Goal: Task Accomplishment & Management: Manage account settings

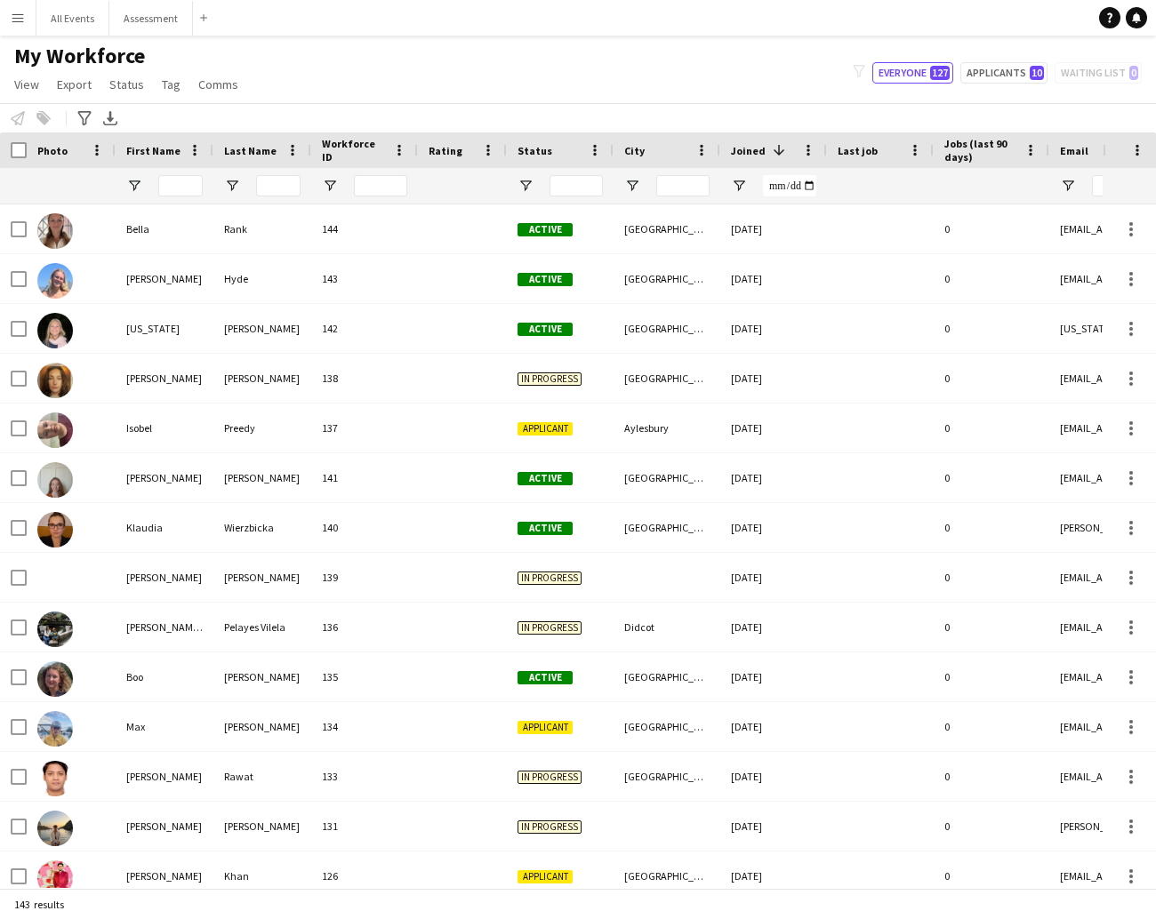
click at [647, 96] on div "My Workforce View Views Default view New view Update view Delete view Edit name…" at bounding box center [578, 73] width 1156 height 60
click at [81, 18] on button "All Events Close" at bounding box center [72, 18] width 73 height 35
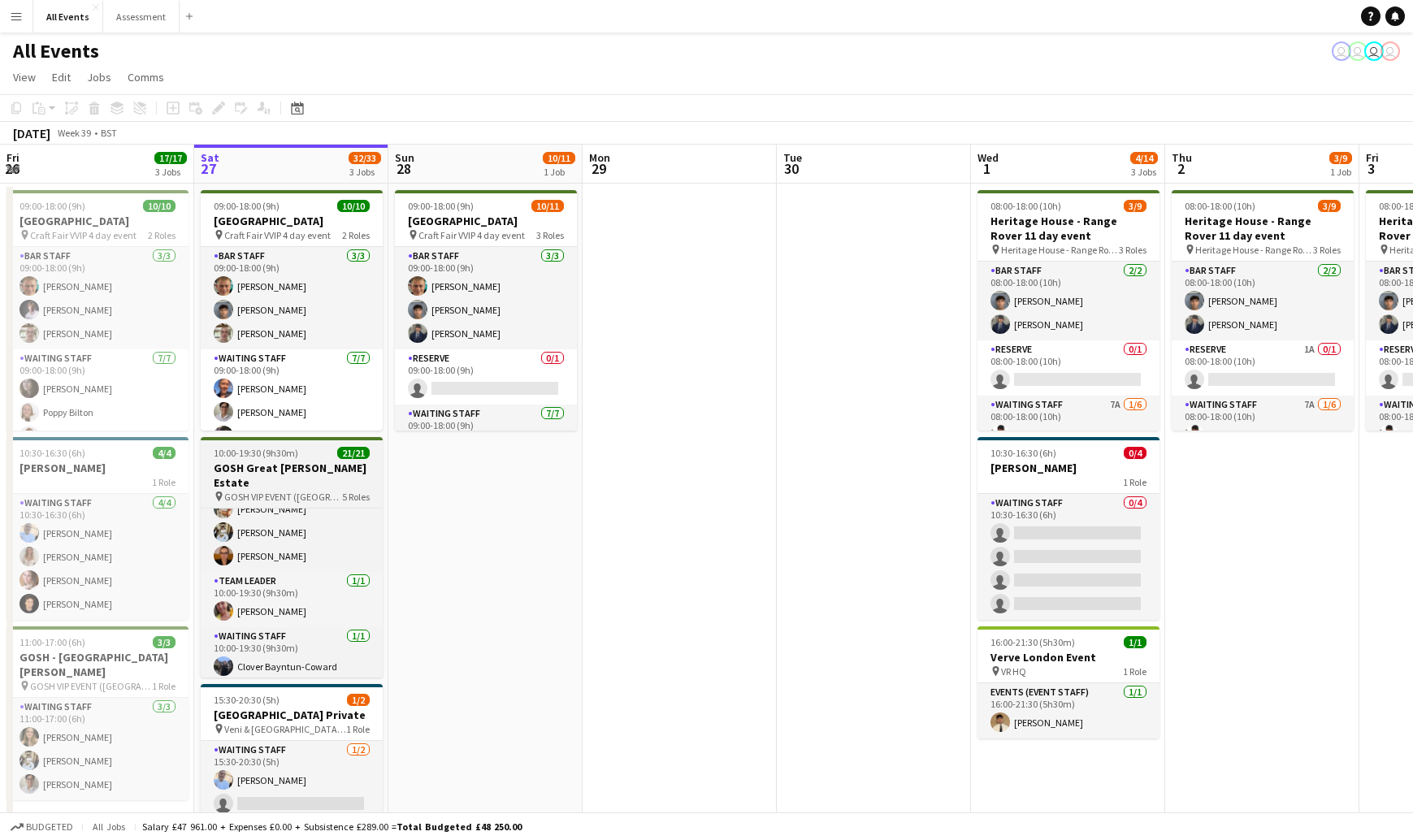
scroll to position [91, 0]
click at [300, 491] on span "GOSH VIP EVENT ([GEOGRAPHIC_DATA][PERSON_NAME])" at bounding box center [282, 496] width 118 height 12
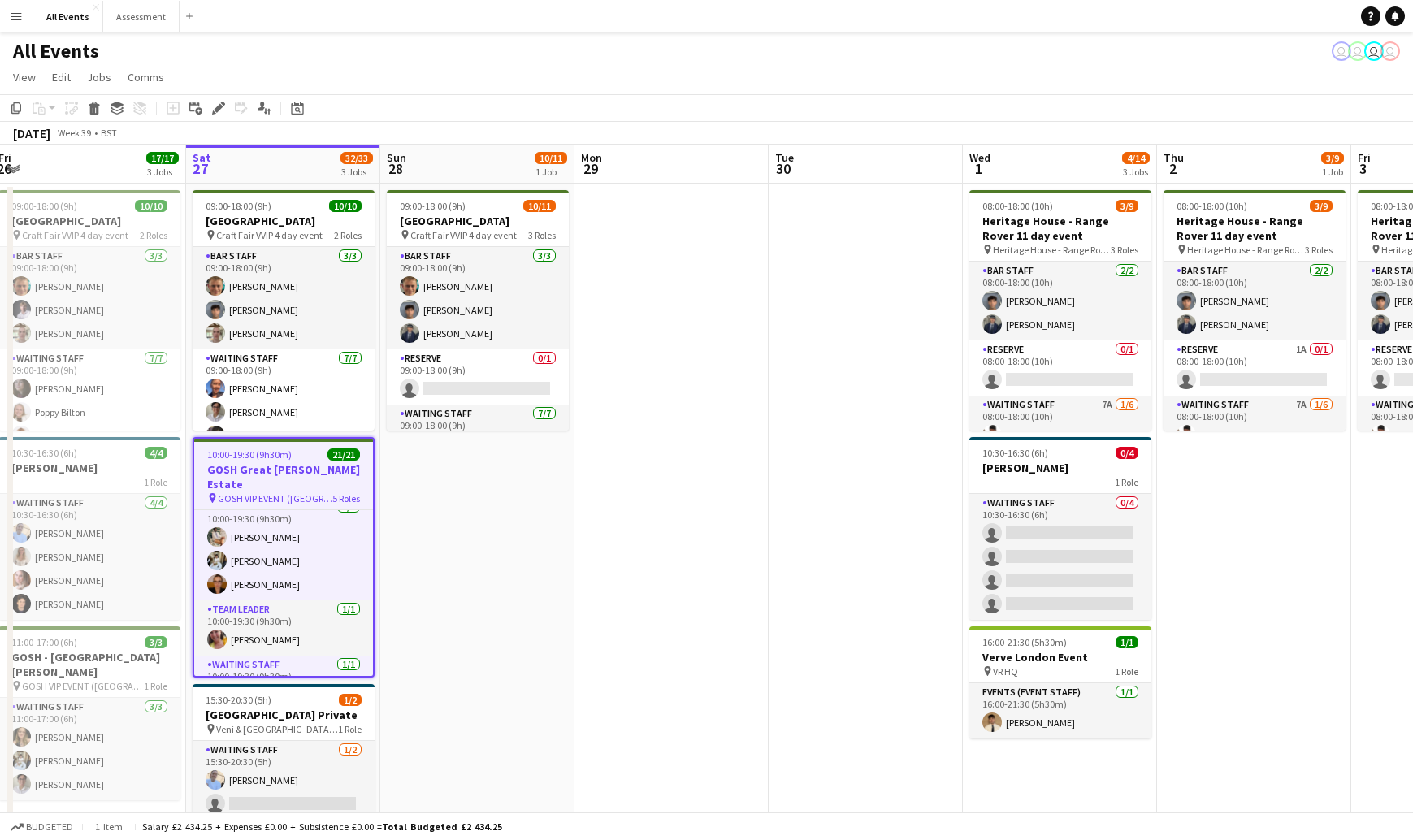
scroll to position [0, 393]
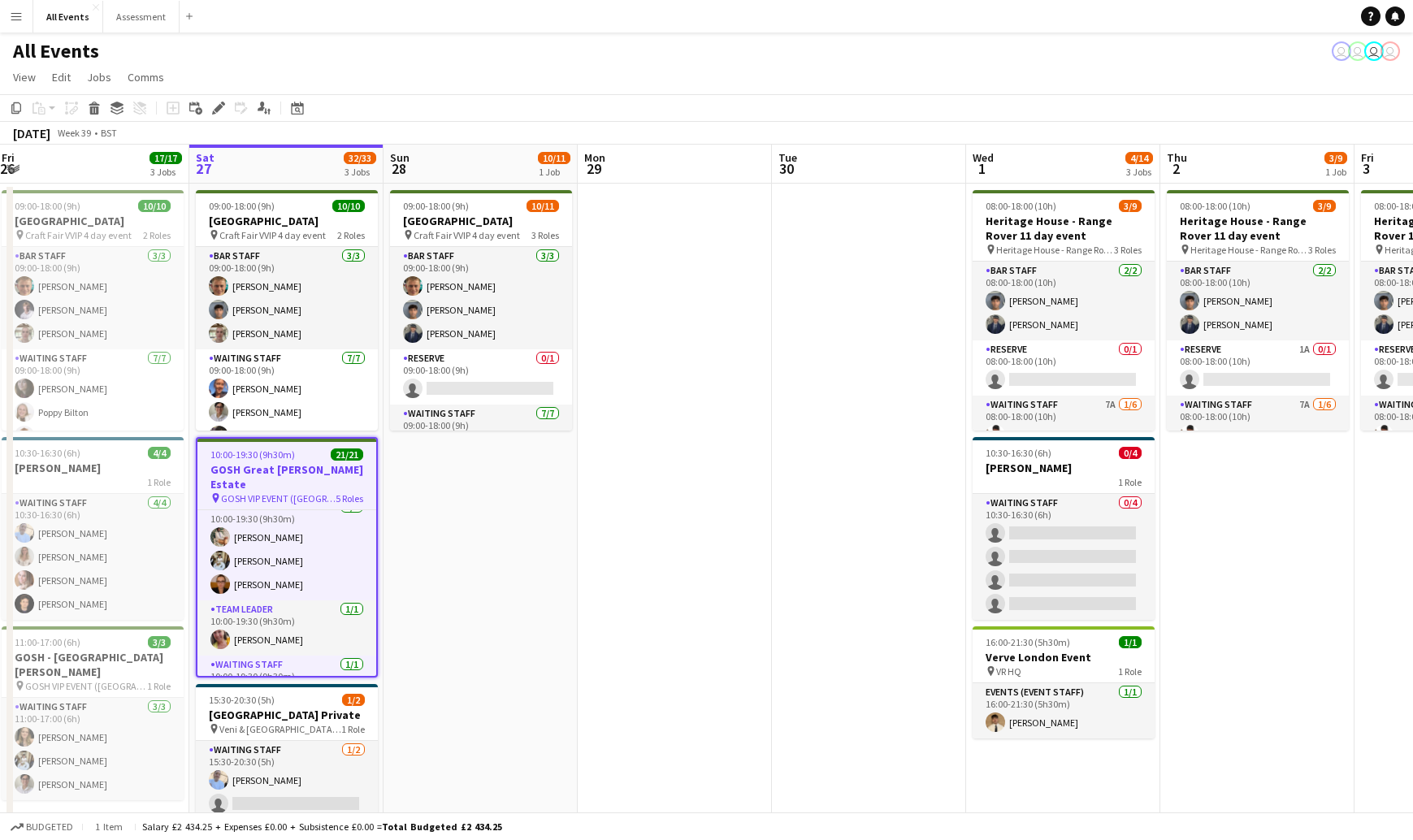
click at [300, 493] on span "GOSH VIP EVENT ([GEOGRAPHIC_DATA][PERSON_NAME])" at bounding box center [278, 498] width 114 height 12
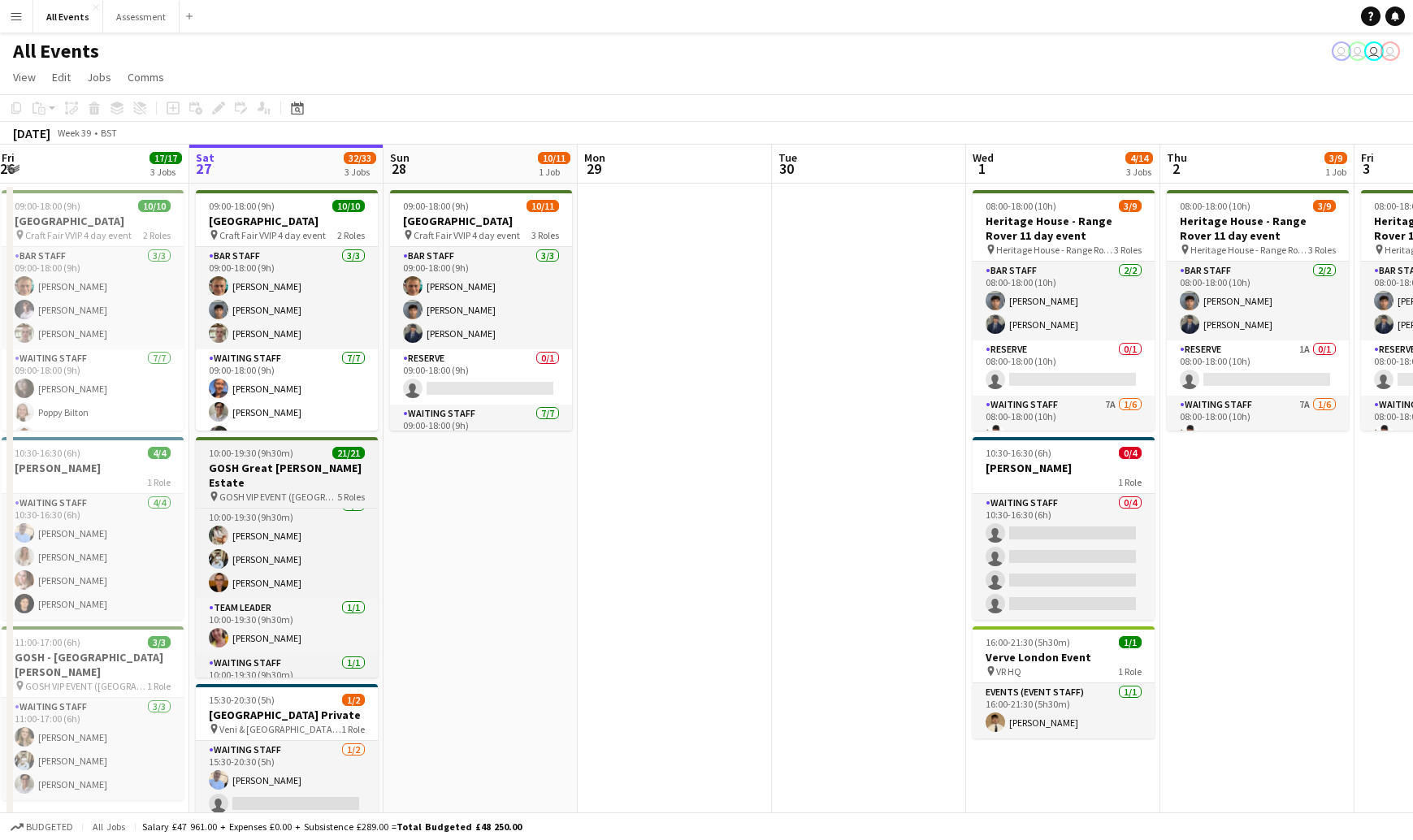
click at [303, 491] on span "GOSH VIP EVENT ([GEOGRAPHIC_DATA][PERSON_NAME])" at bounding box center [278, 496] width 118 height 12
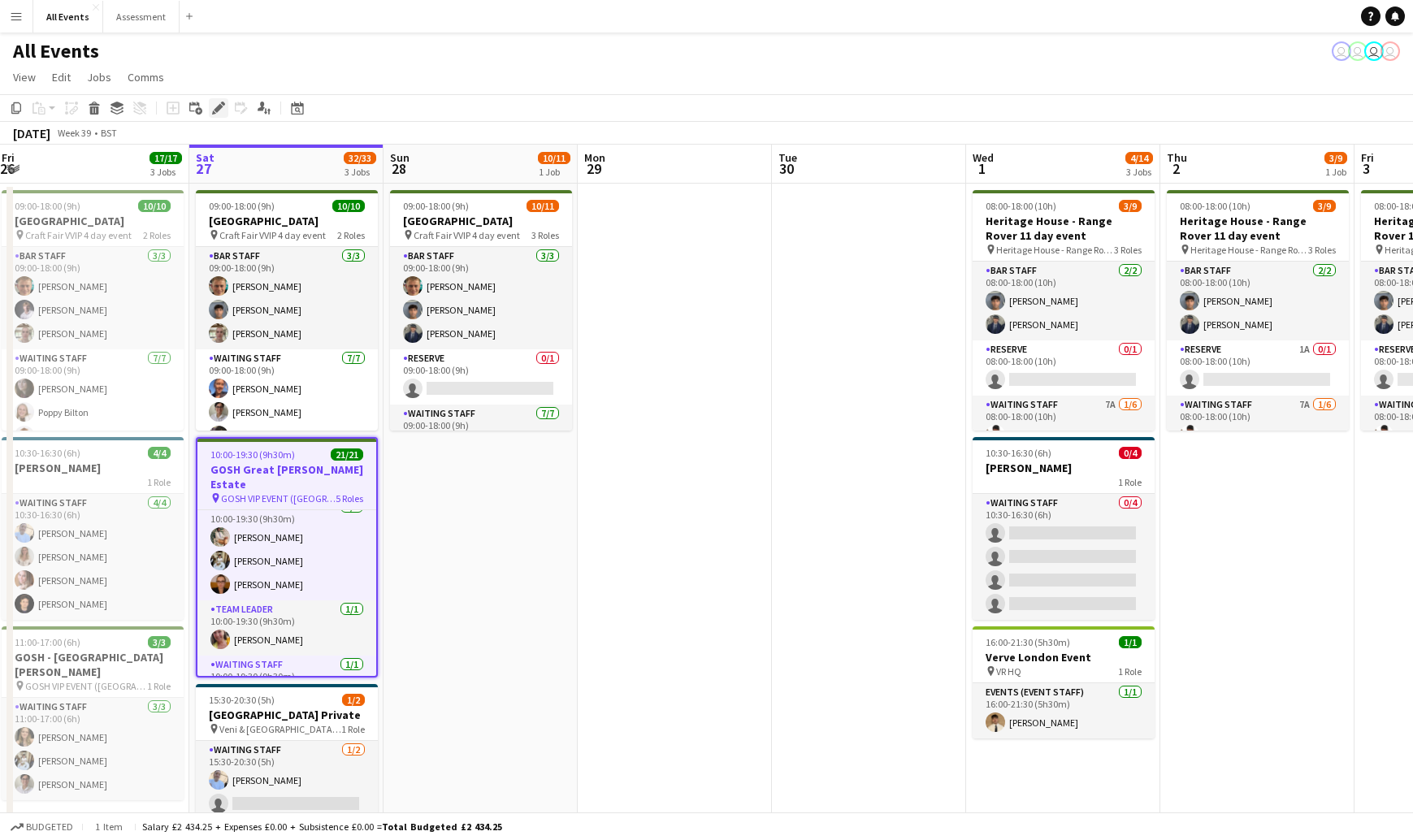
click at [217, 114] on div "Edit" at bounding box center [218, 108] width 19 height 19
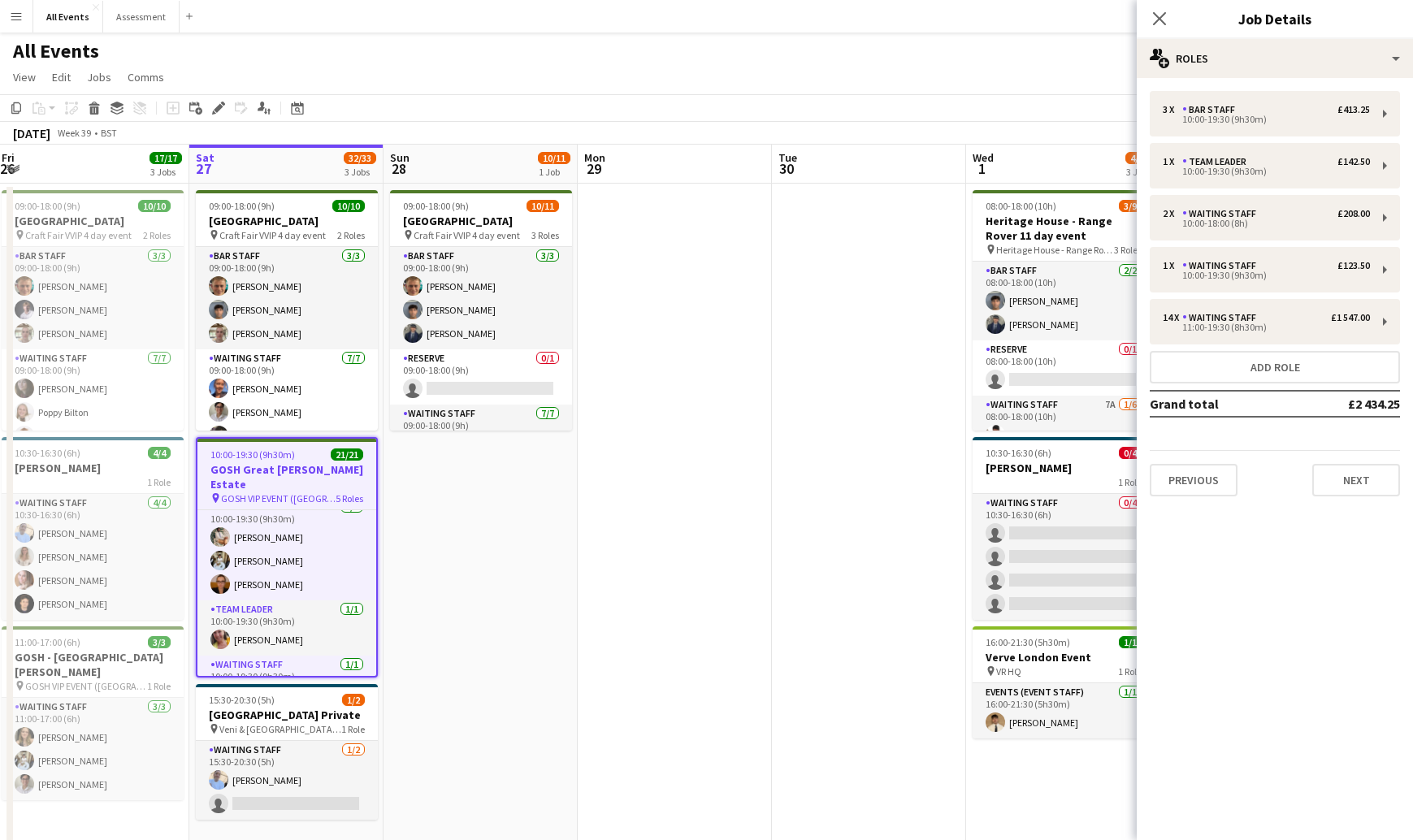
click at [1056, 473] on button "Next" at bounding box center [1356, 481] width 88 height 33
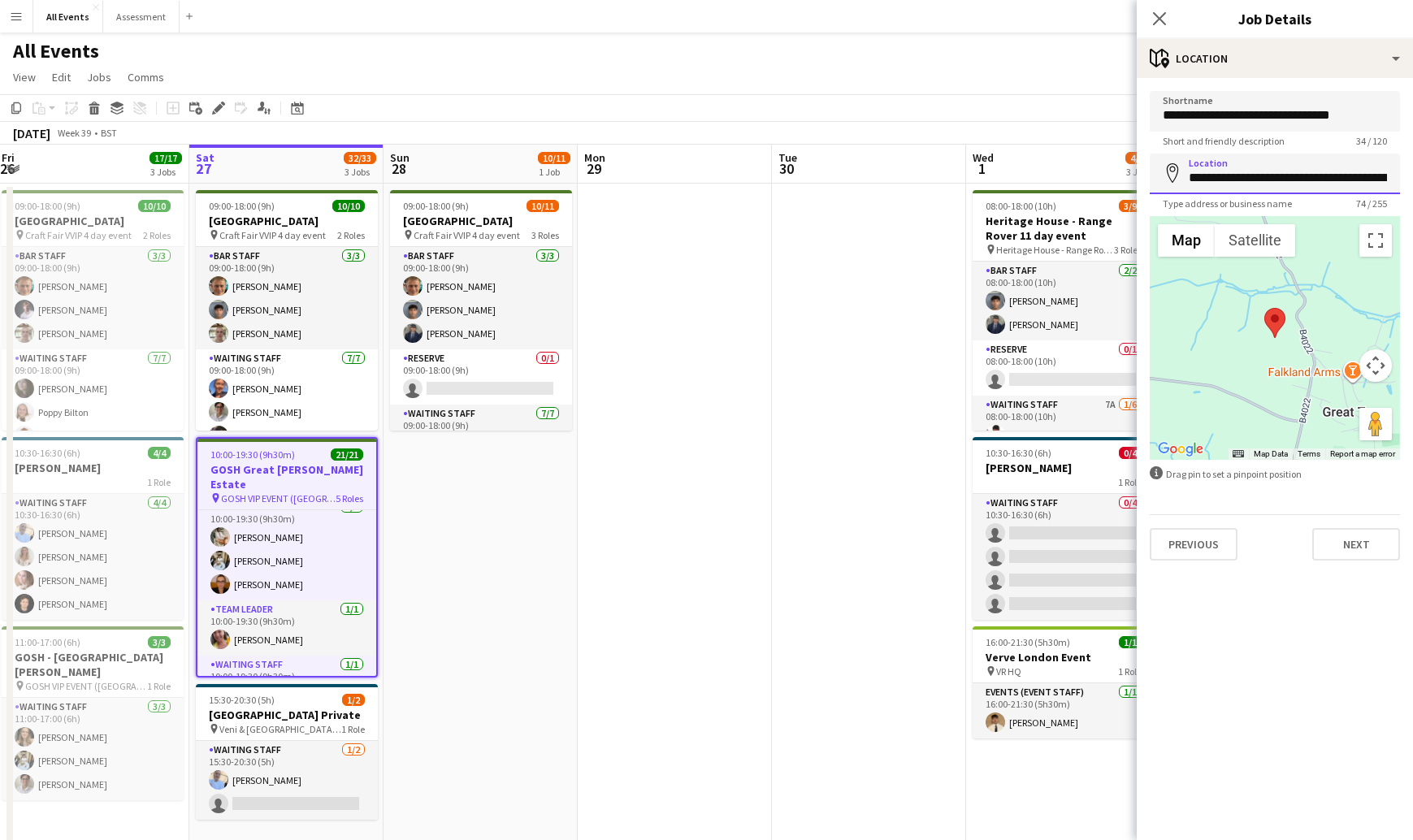
click at [1056, 180] on input "**********" at bounding box center [1275, 174] width 250 height 40
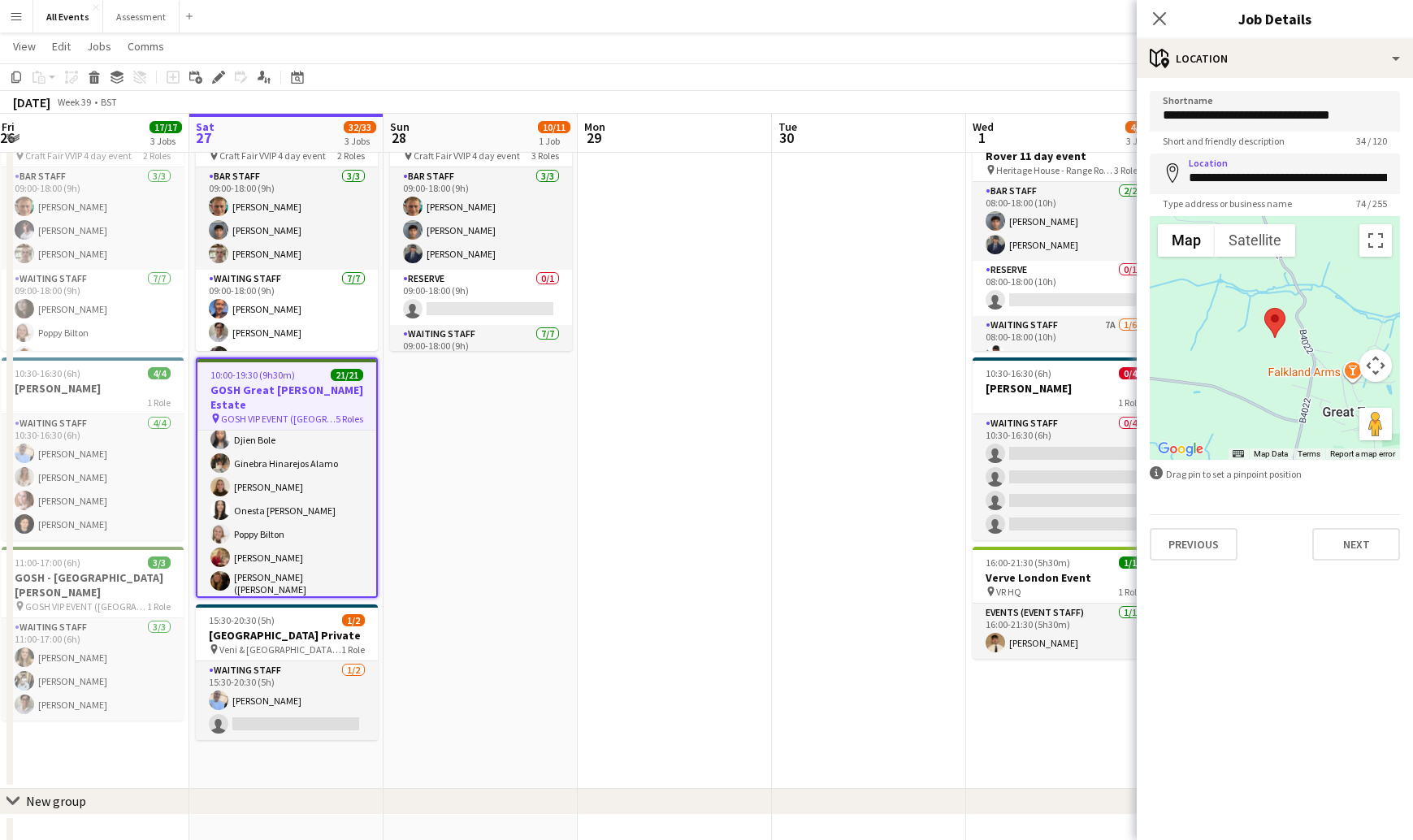
scroll to position [392, 0]
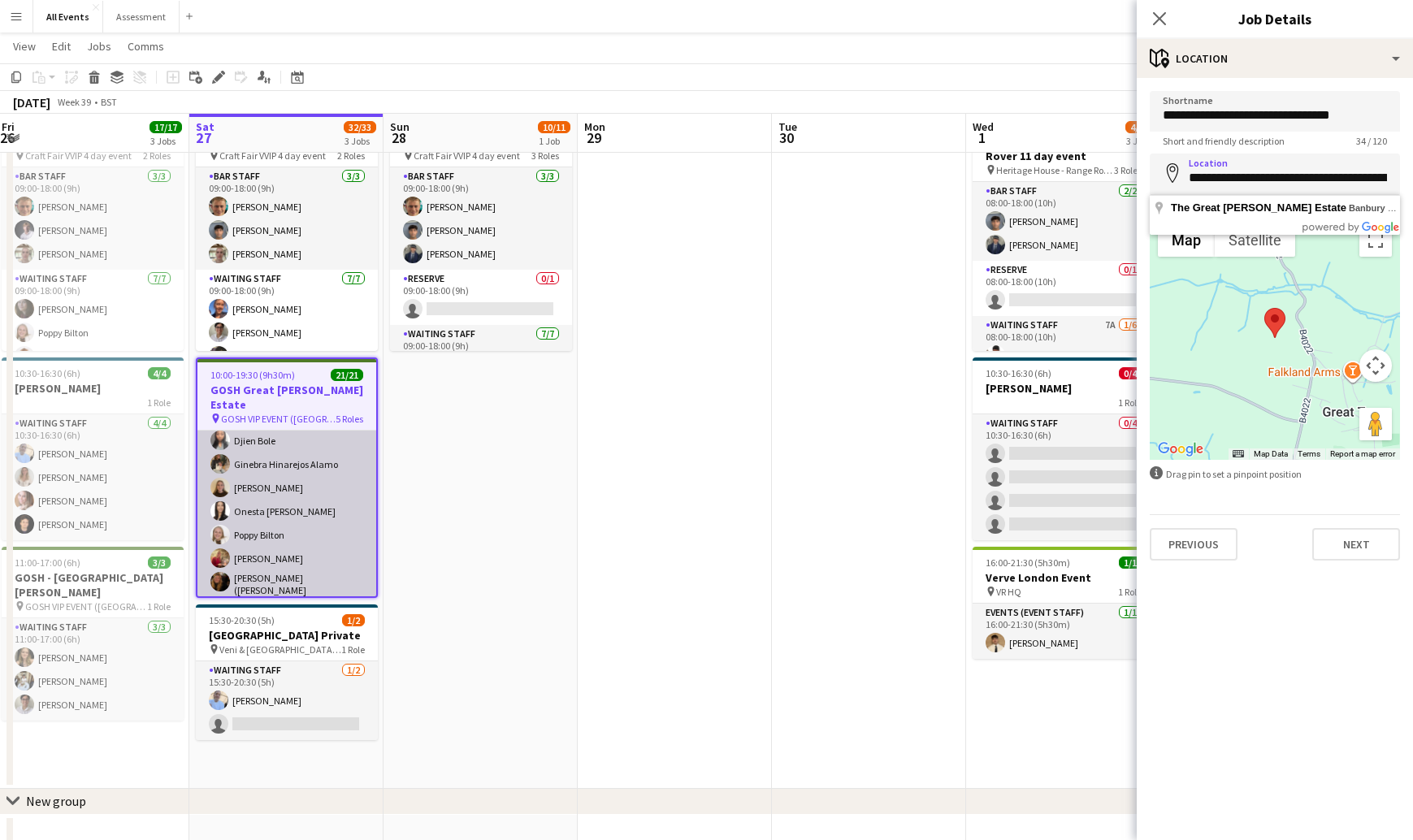
click at [260, 497] on app-card-role "Waiting Staff 14/14 11:00-19:30 (8h30m) [PERSON_NAME] [PERSON_NAME] [PERSON_NAM…" at bounding box center [287, 514] width 179 height 367
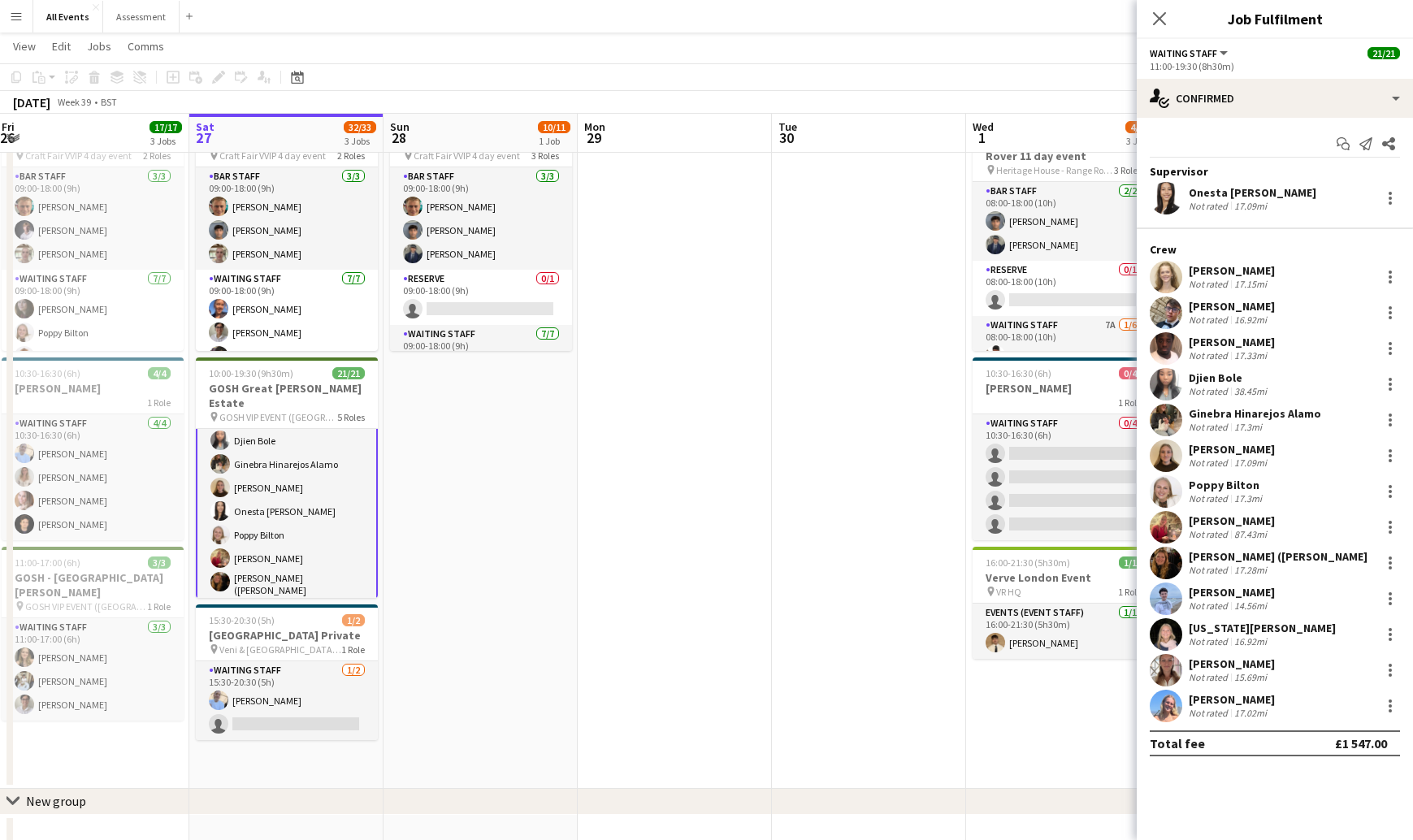
scroll to position [0, 394]
click at [1056, 191] on div "Onesta [PERSON_NAME]" at bounding box center [1253, 193] width 128 height 15
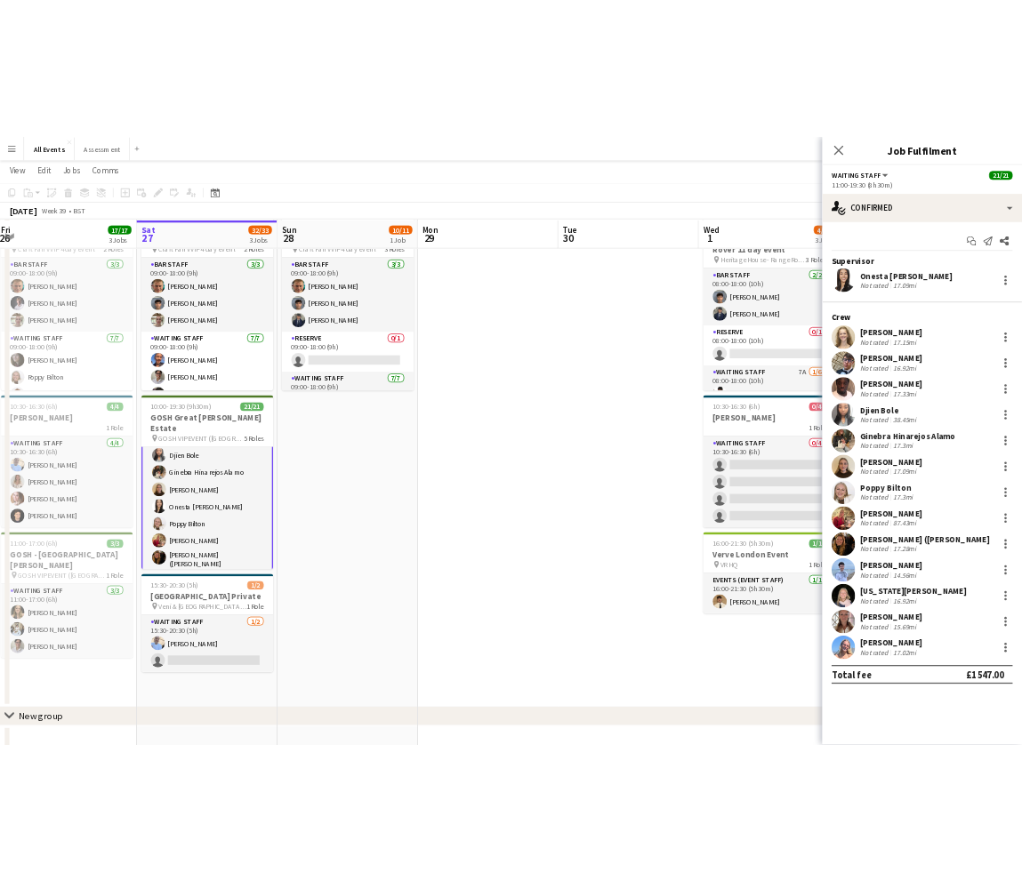
scroll to position [89, 0]
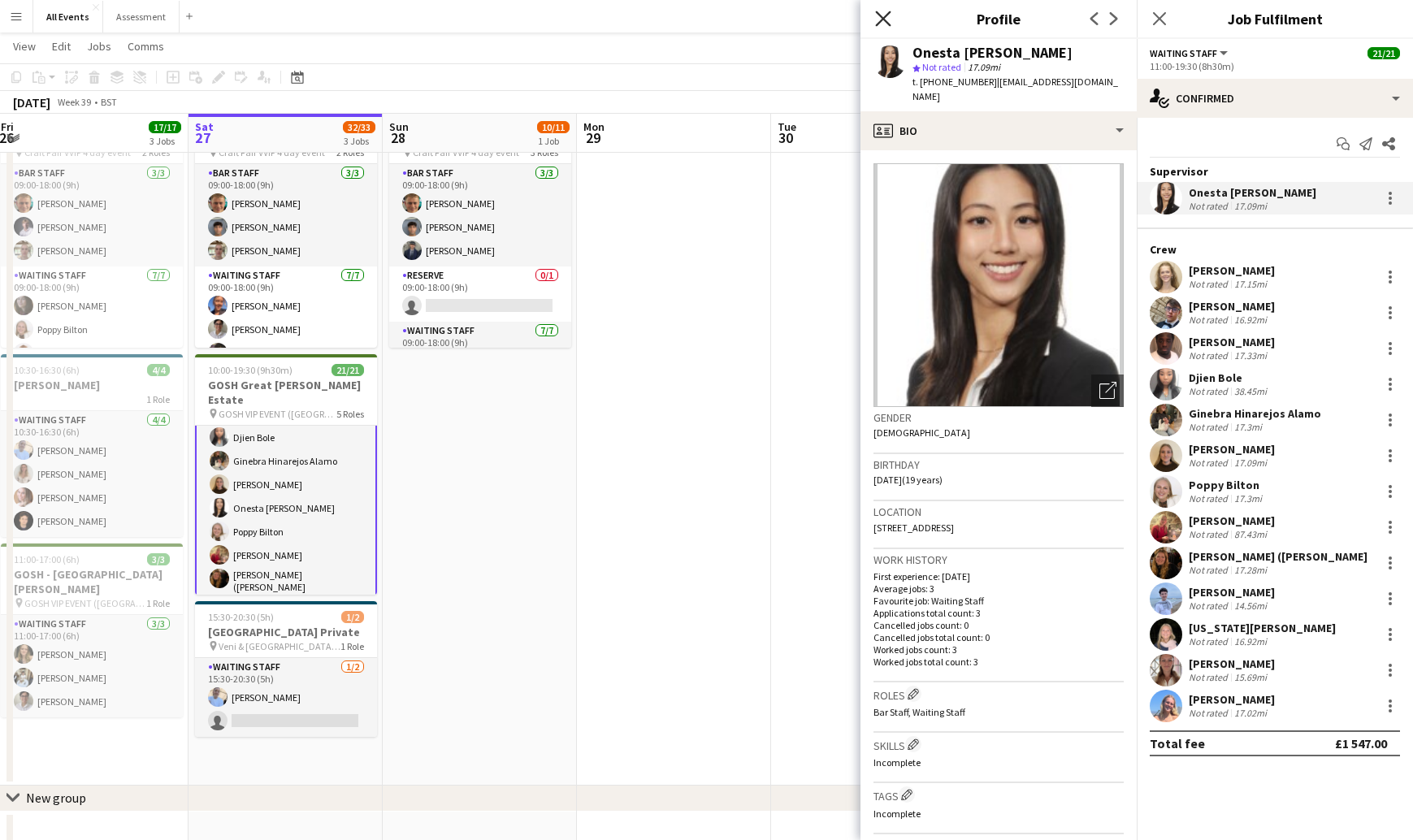
click at [887, 18] on icon "Close pop-in" at bounding box center [883, 18] width 16 height 16
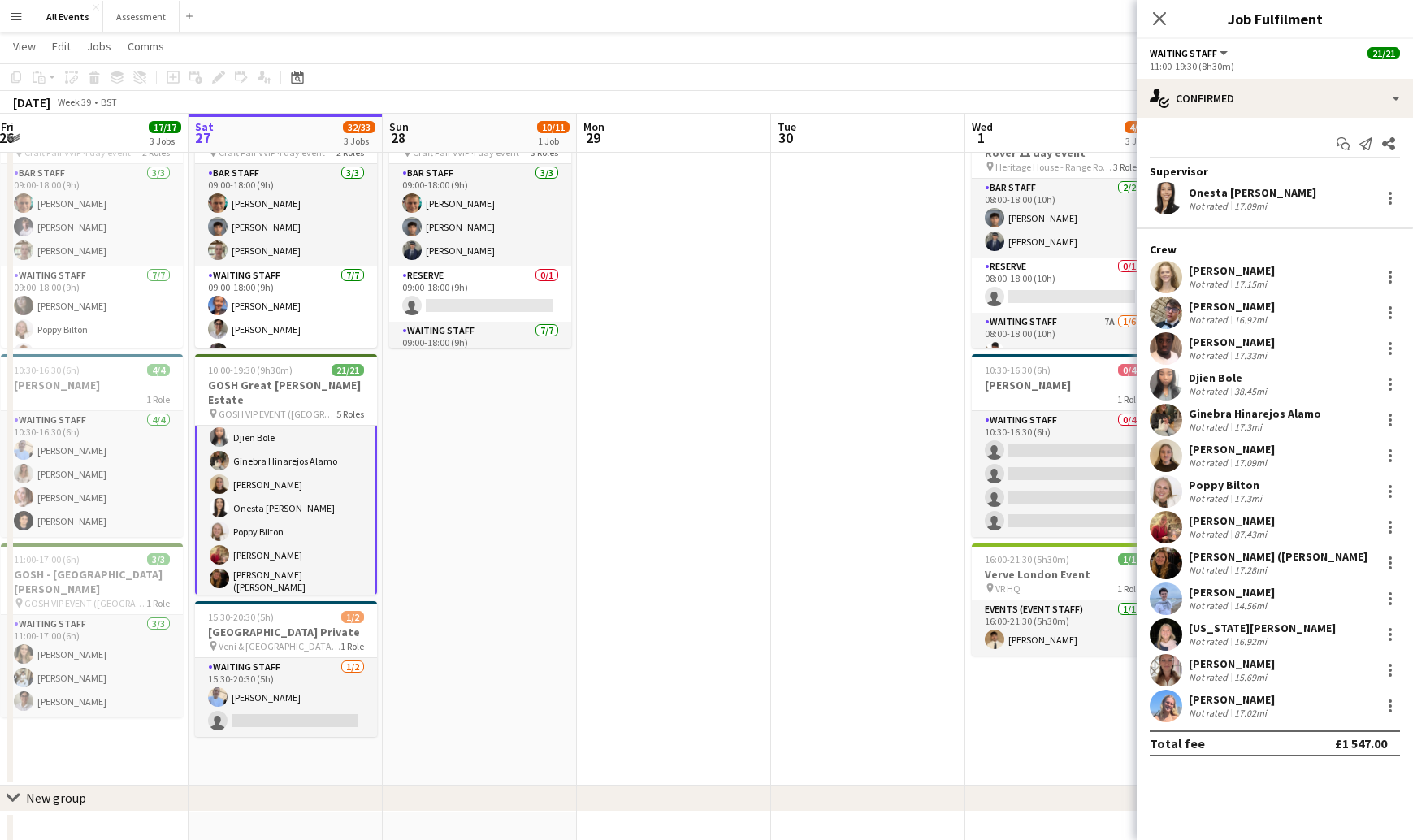
click at [965, 35] on app-page-menu "View Day view expanded Day view collapsed Month view Date picker Jump to [DATE]…" at bounding box center [706, 48] width 1413 height 31
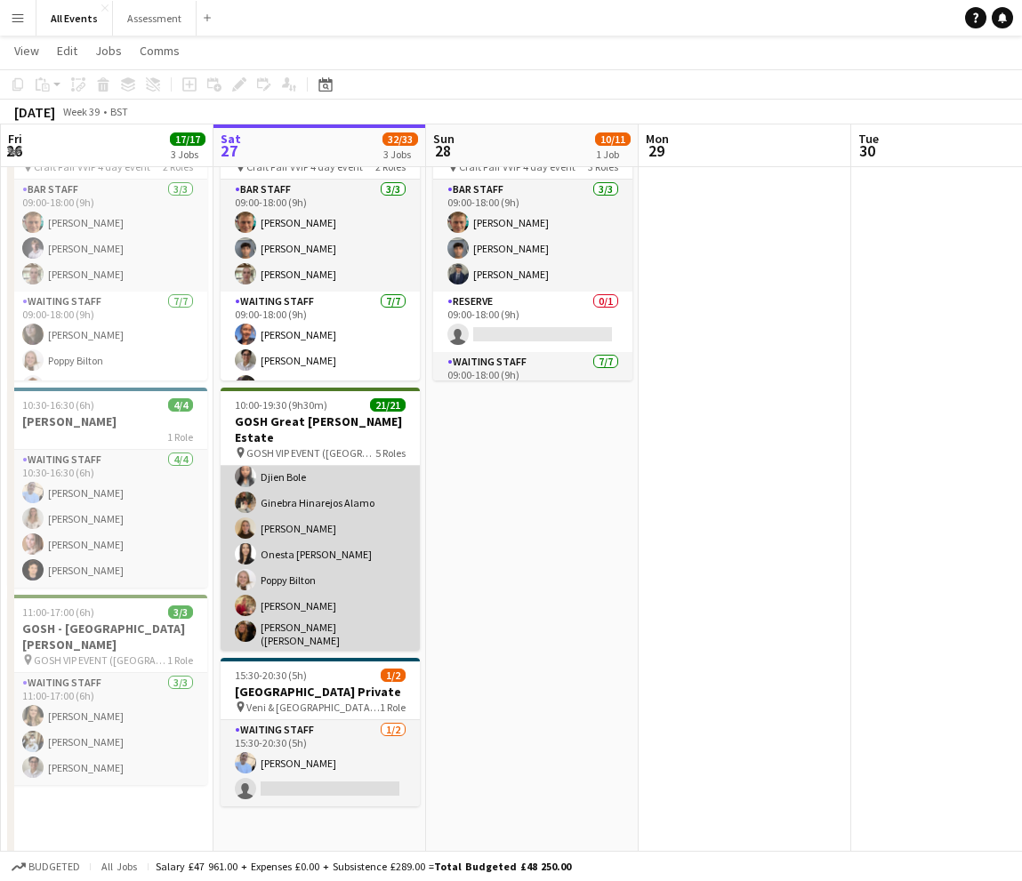
scroll to position [474, 0]
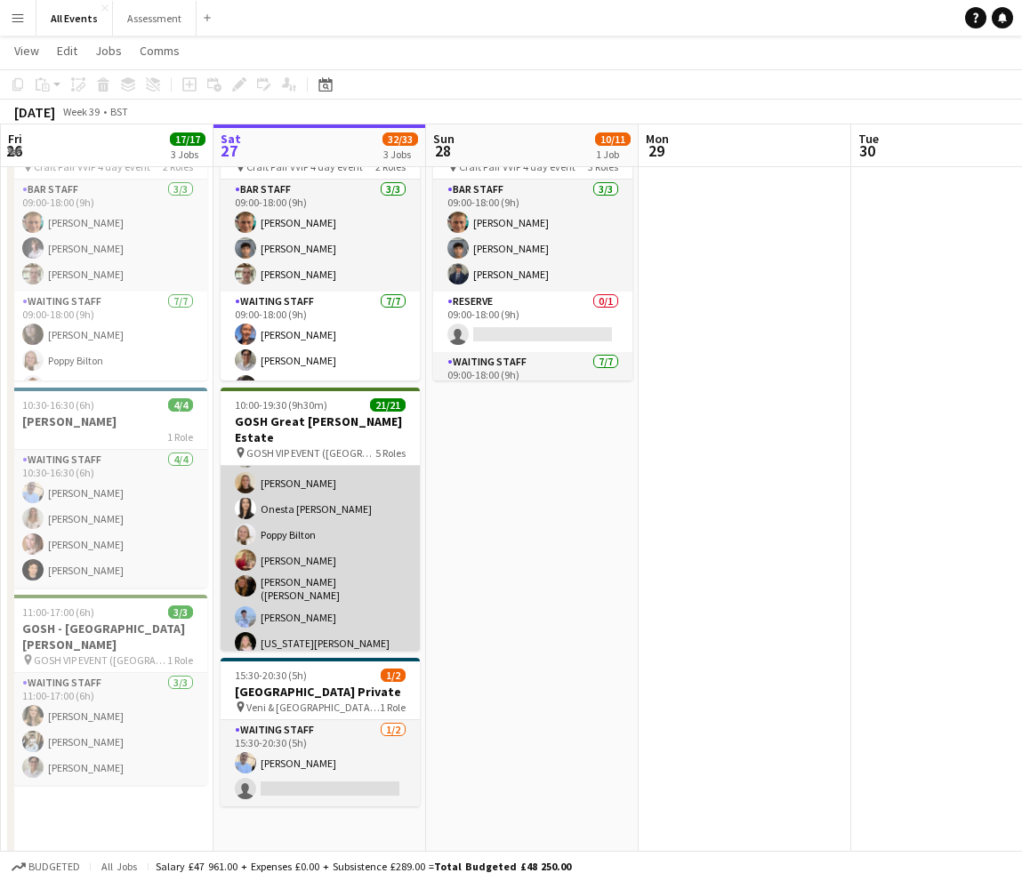
click at [355, 519] on app-card-role "Waiting Staff 14/14 11:00-19:30 (8h30m) [PERSON_NAME] [PERSON_NAME] [PERSON_NAM…" at bounding box center [320, 511] width 199 height 401
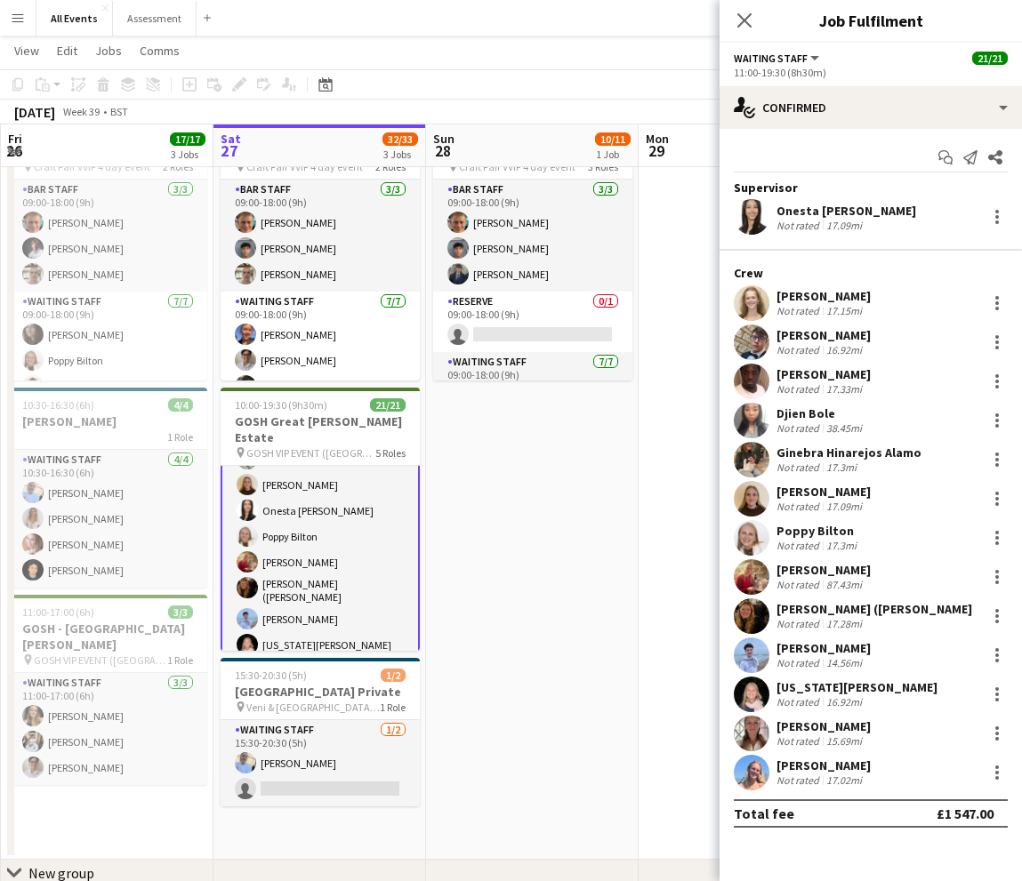
click at [800, 213] on div "Onesta [PERSON_NAME]" at bounding box center [846, 211] width 140 height 16
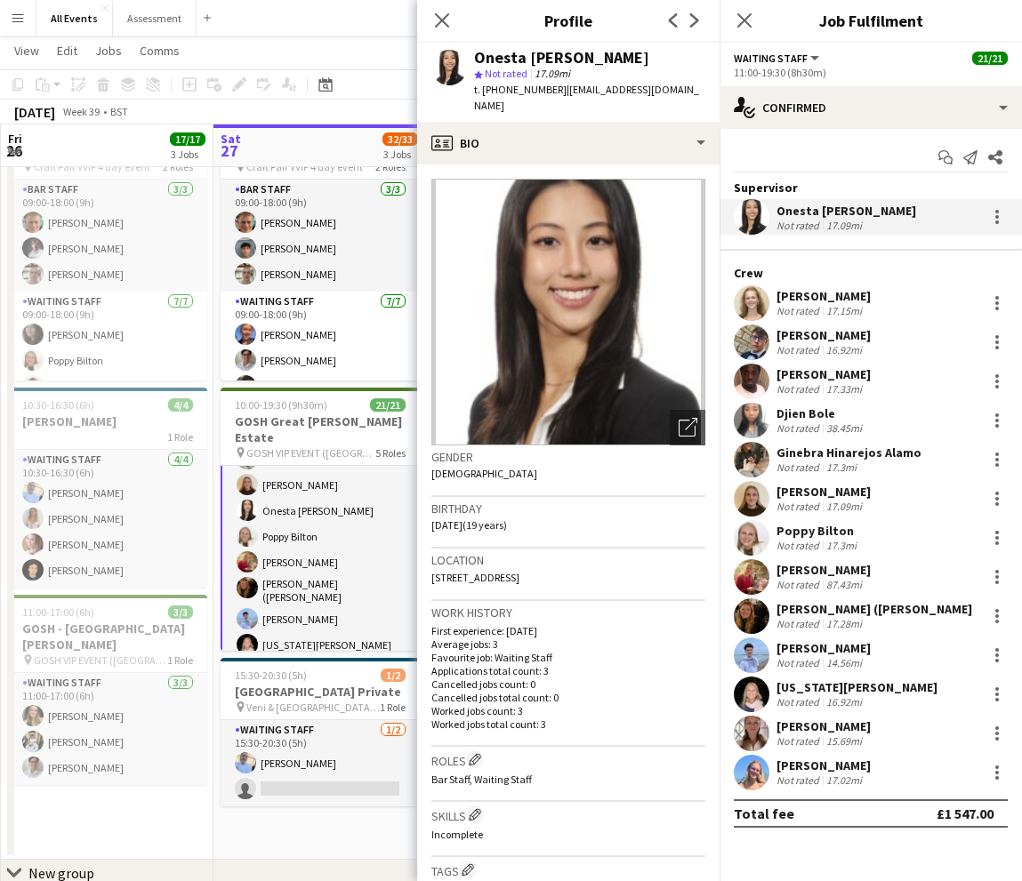
click at [840, 486] on div "[PERSON_NAME]" at bounding box center [823, 492] width 94 height 16
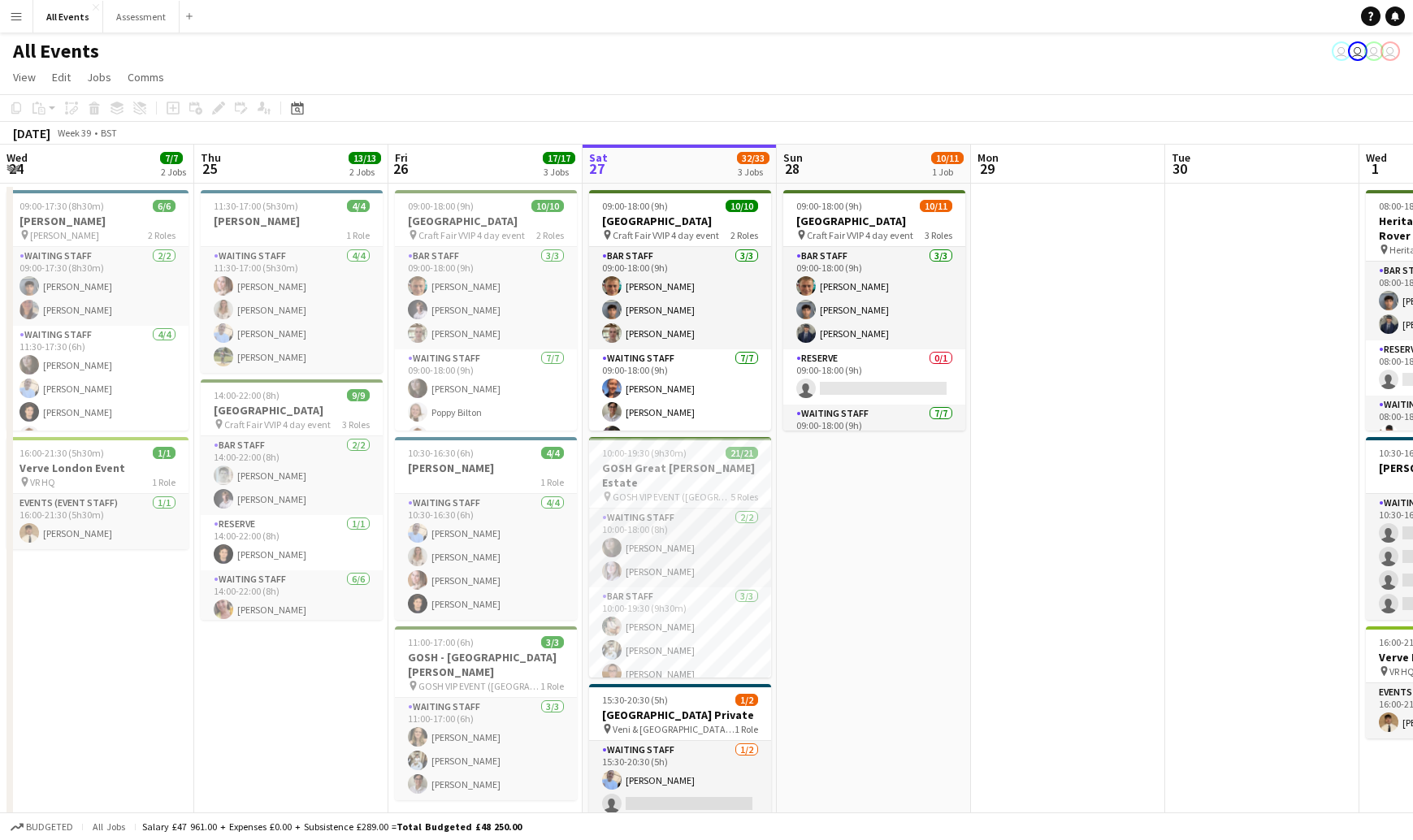
scroll to position [0, 392]
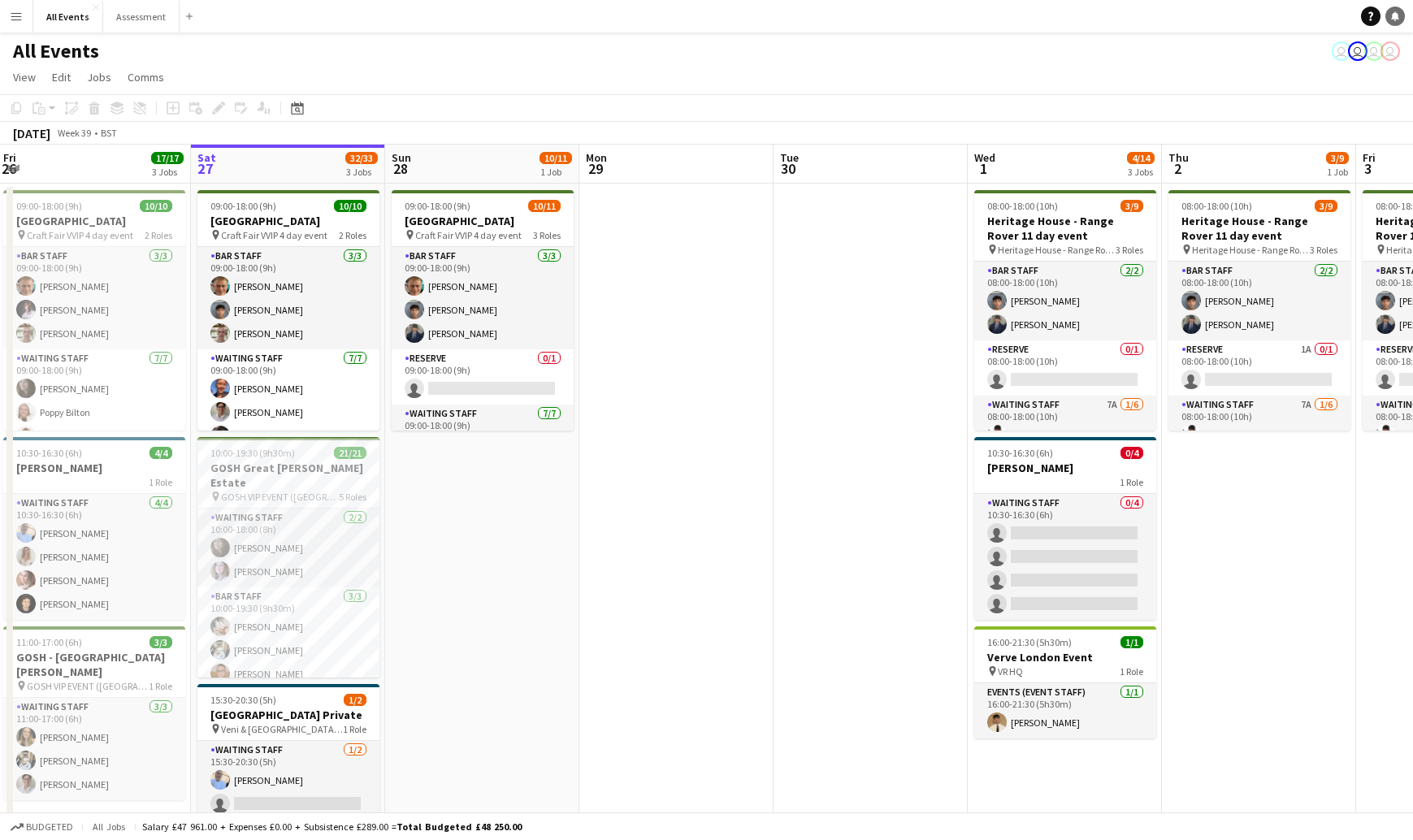
click at [1392, 18] on icon at bounding box center [1395, 15] width 8 height 8
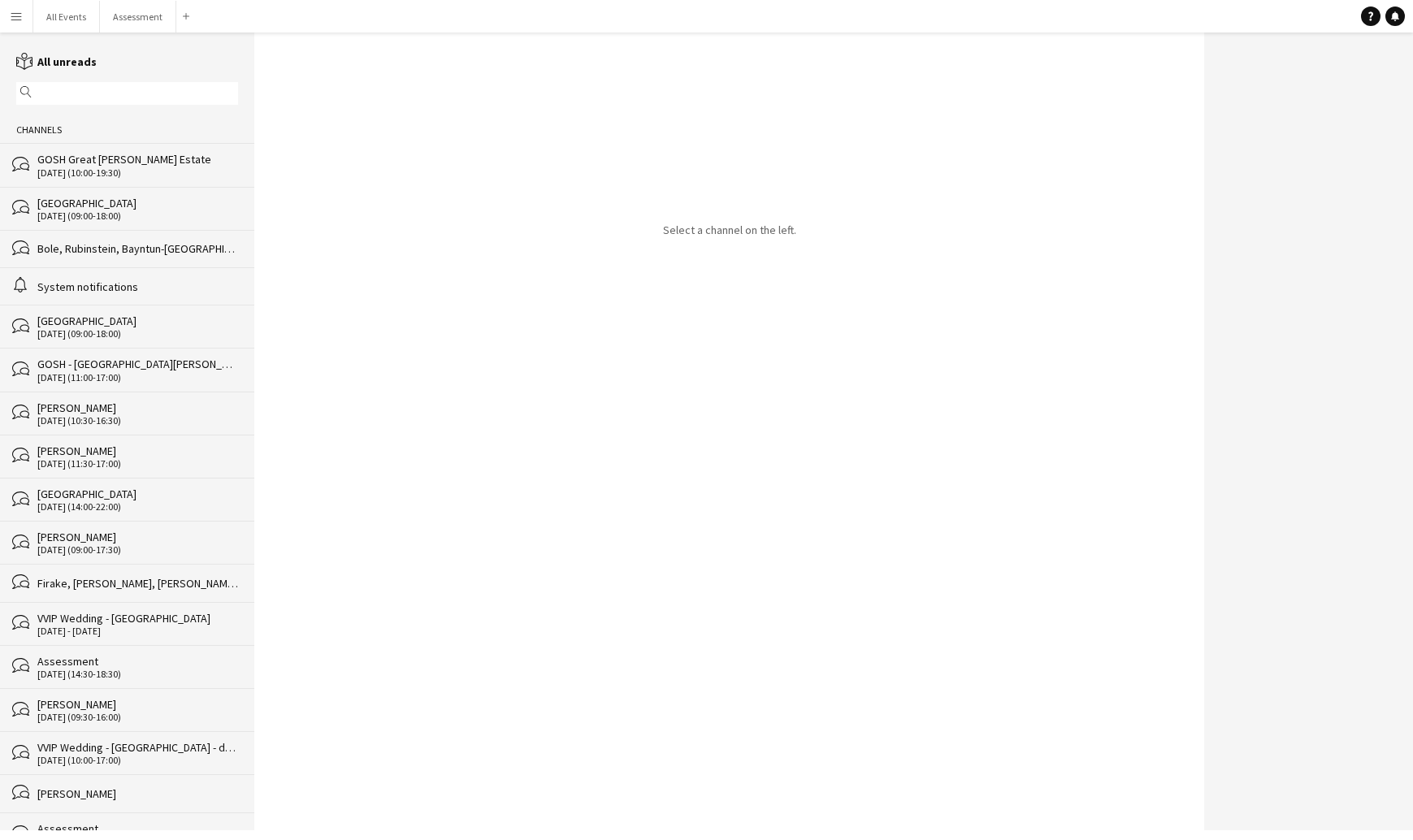
click at [95, 154] on div "GOSH Great [PERSON_NAME] Estate" at bounding box center [138, 159] width 201 height 15
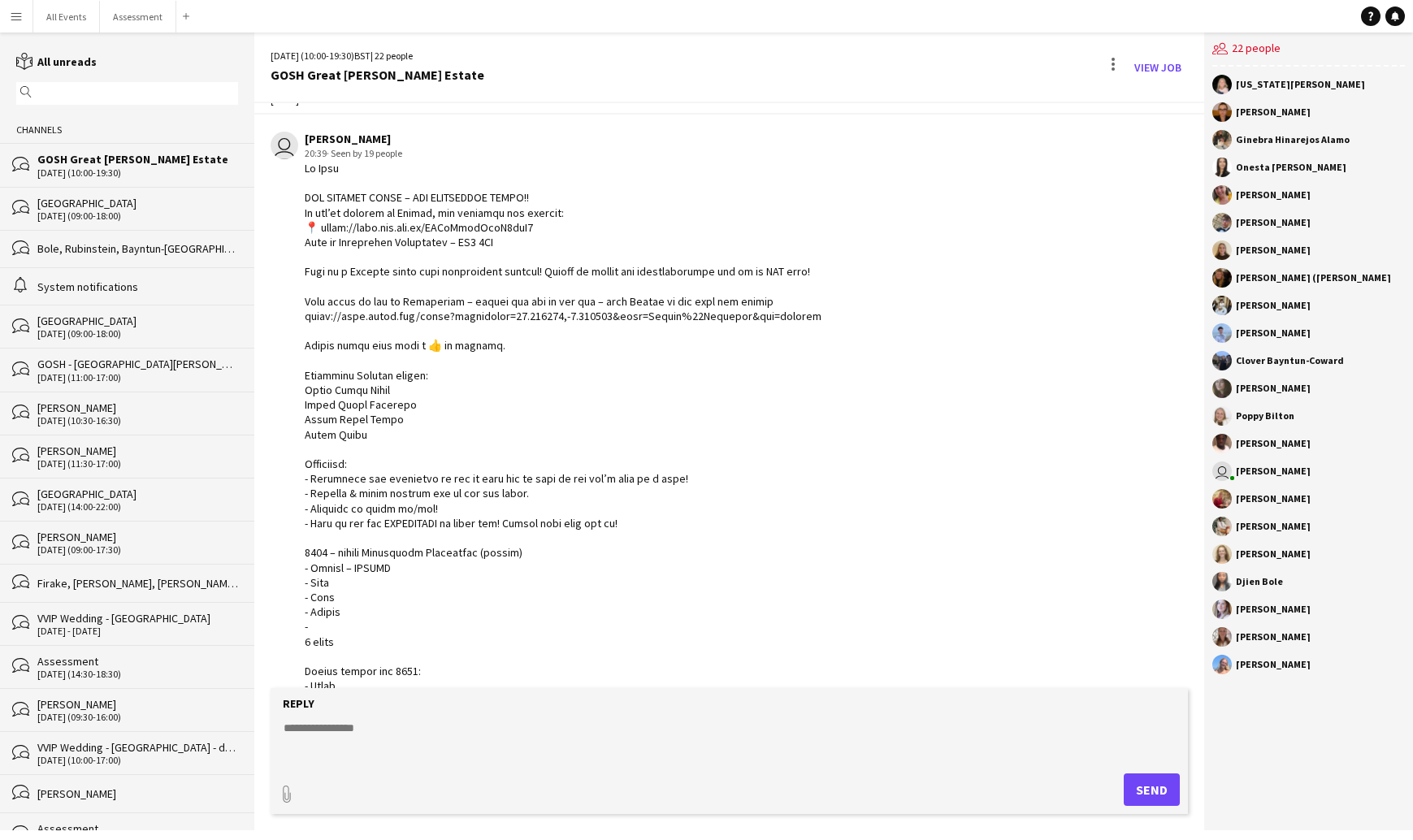
scroll to position [38, 0]
